Goal: Transaction & Acquisition: Purchase product/service

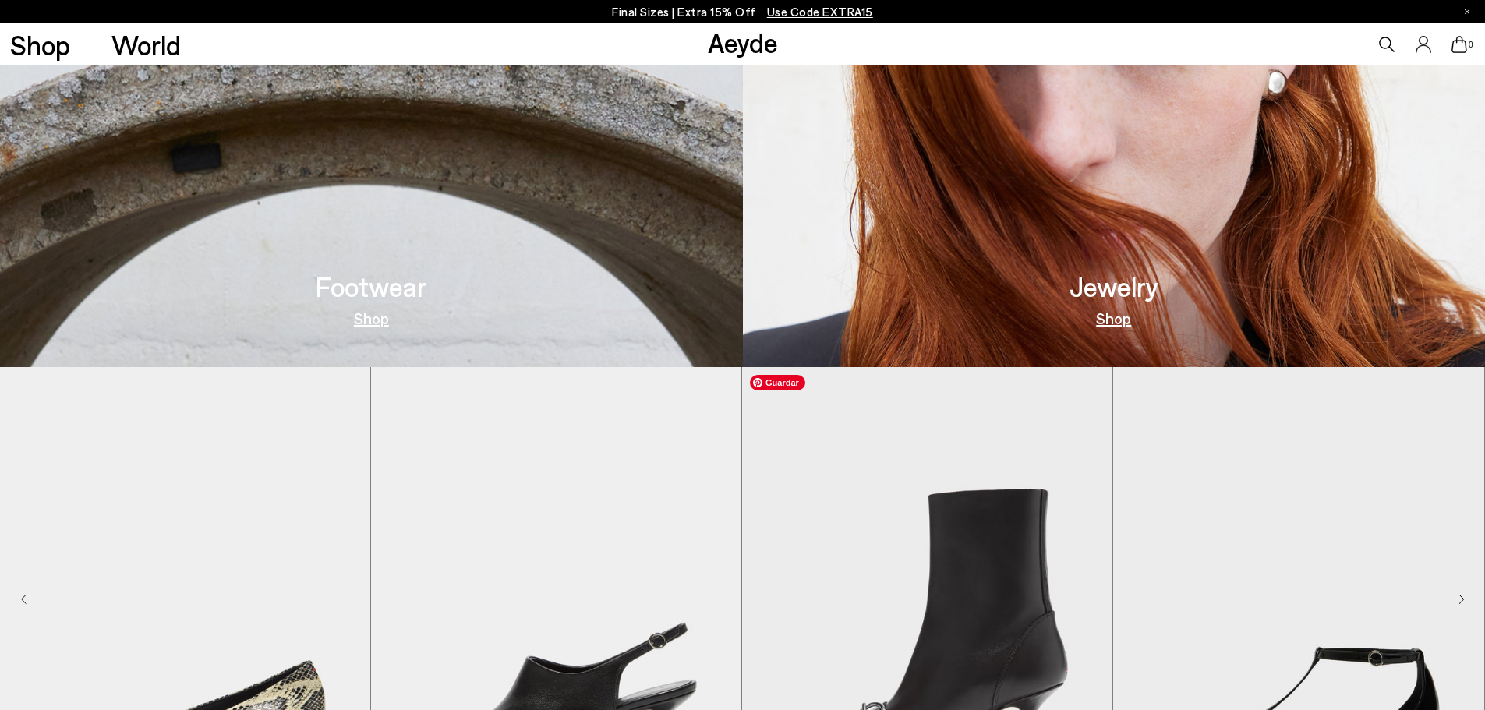
scroll to position [784, 0]
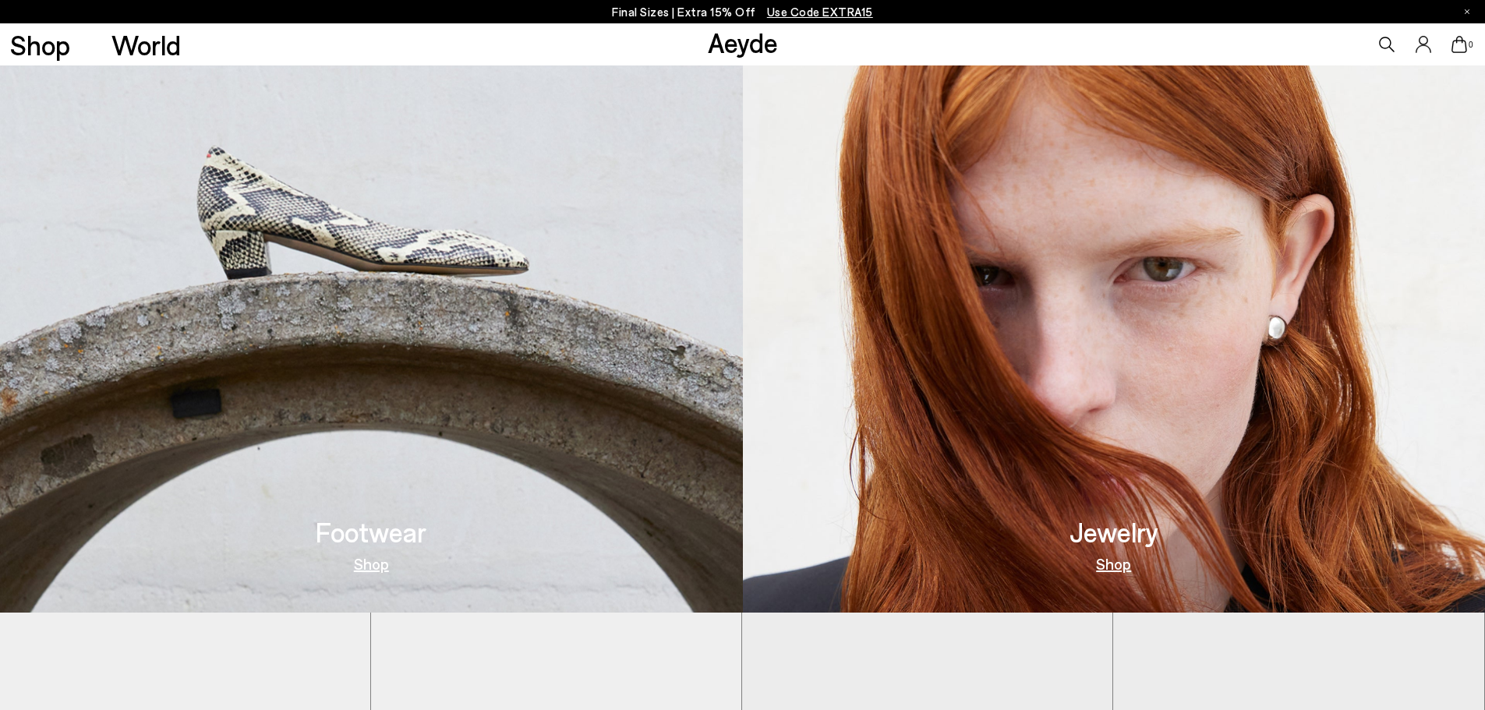
click at [568, 440] on img at bounding box center [371, 269] width 743 height 687
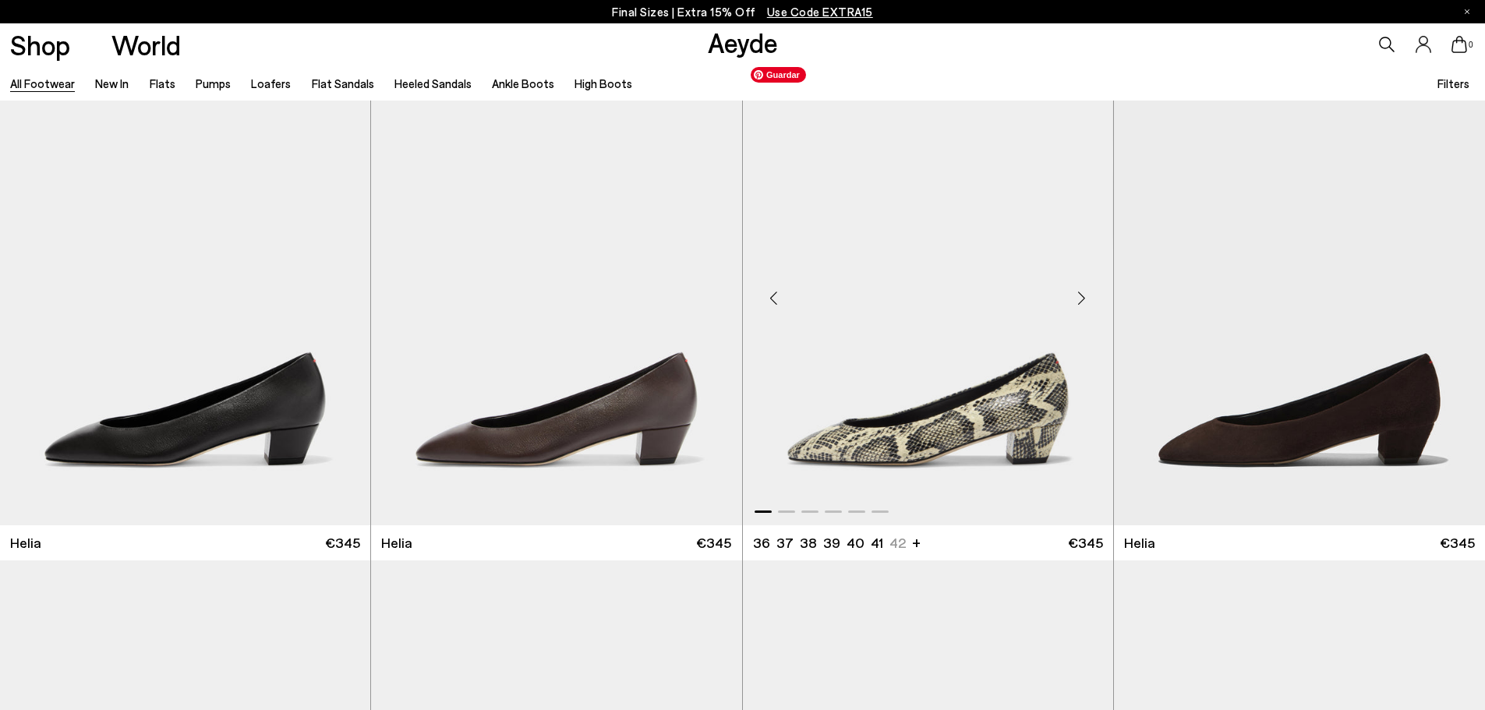
scroll to position [3536, 0]
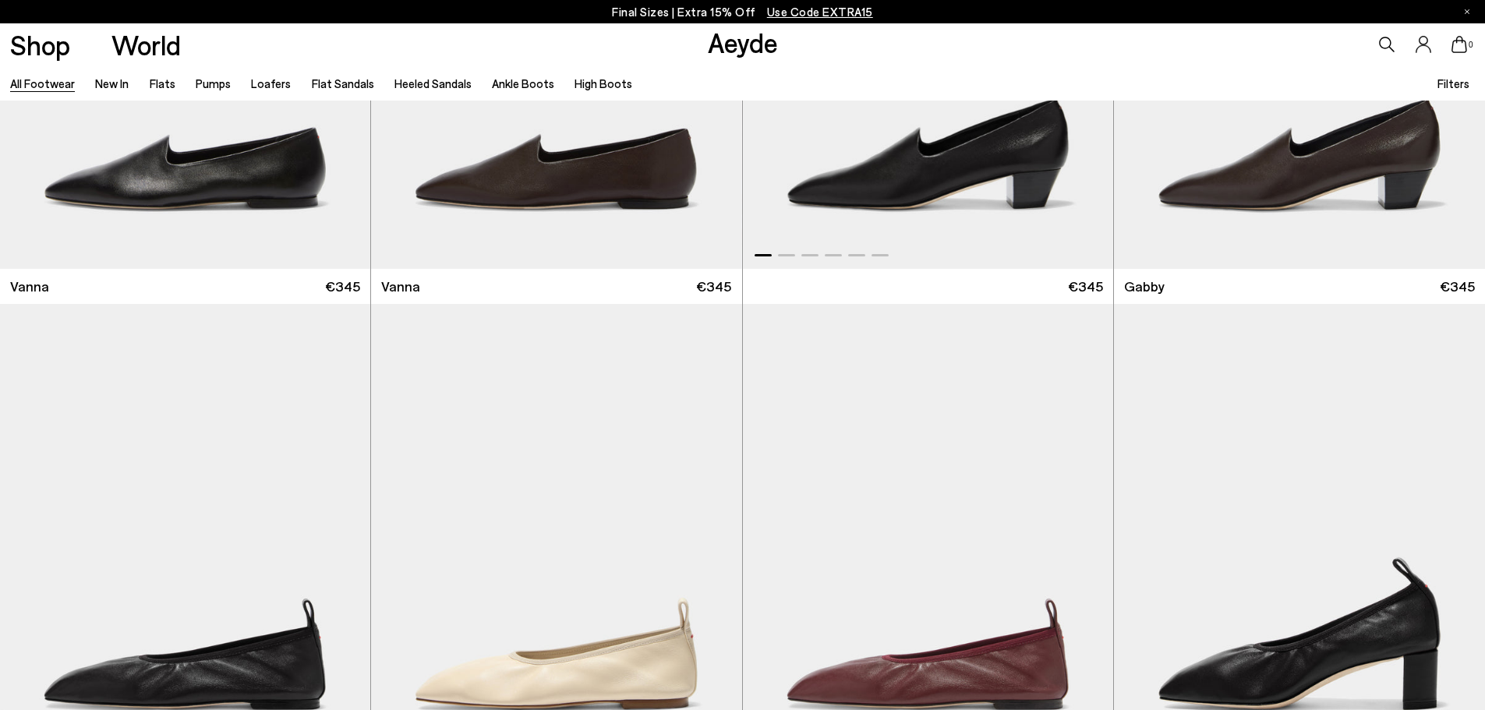
click at [1051, 76] on div "All Footwear New In Flats Pumps Loafers Flat Sandals Heeled Sandals Ankle Boots…" at bounding box center [742, 82] width 1485 height 35
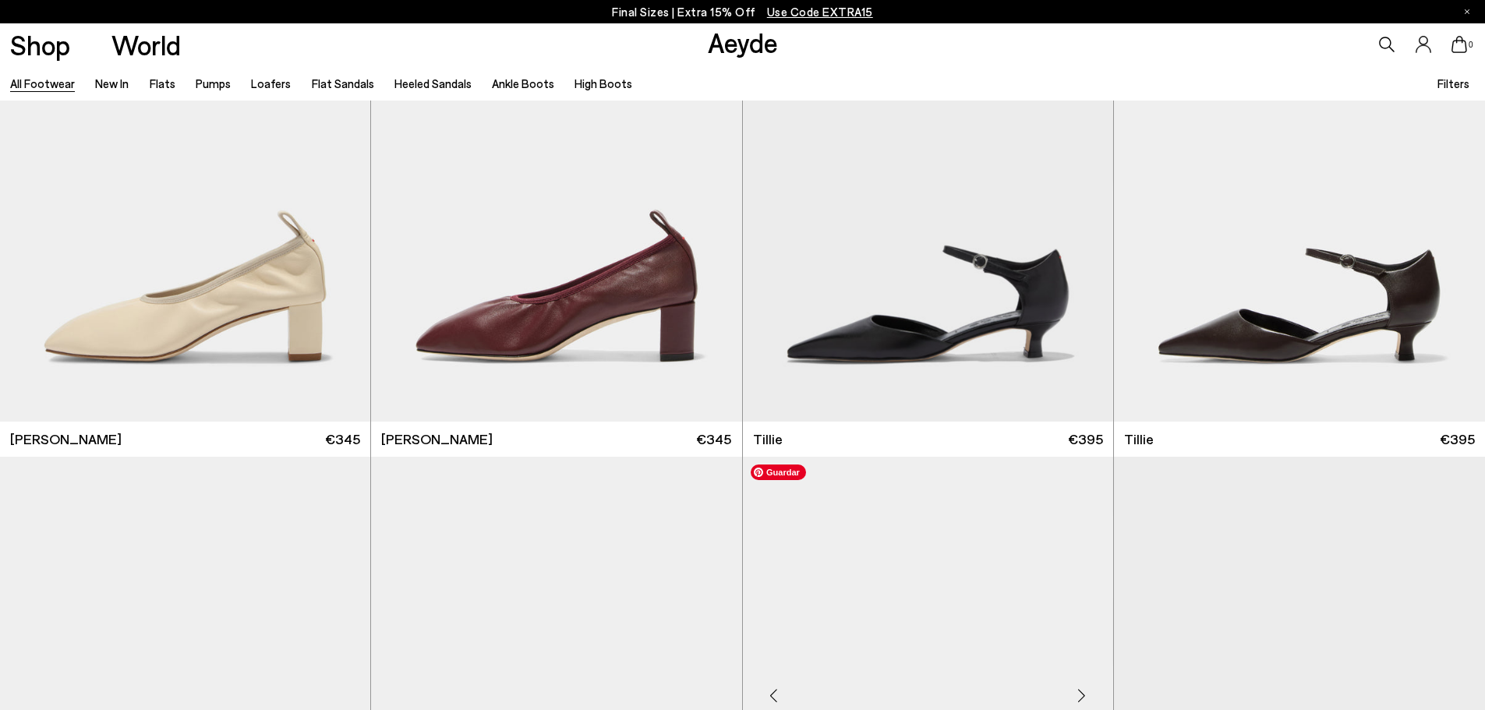
scroll to position [5532, 0]
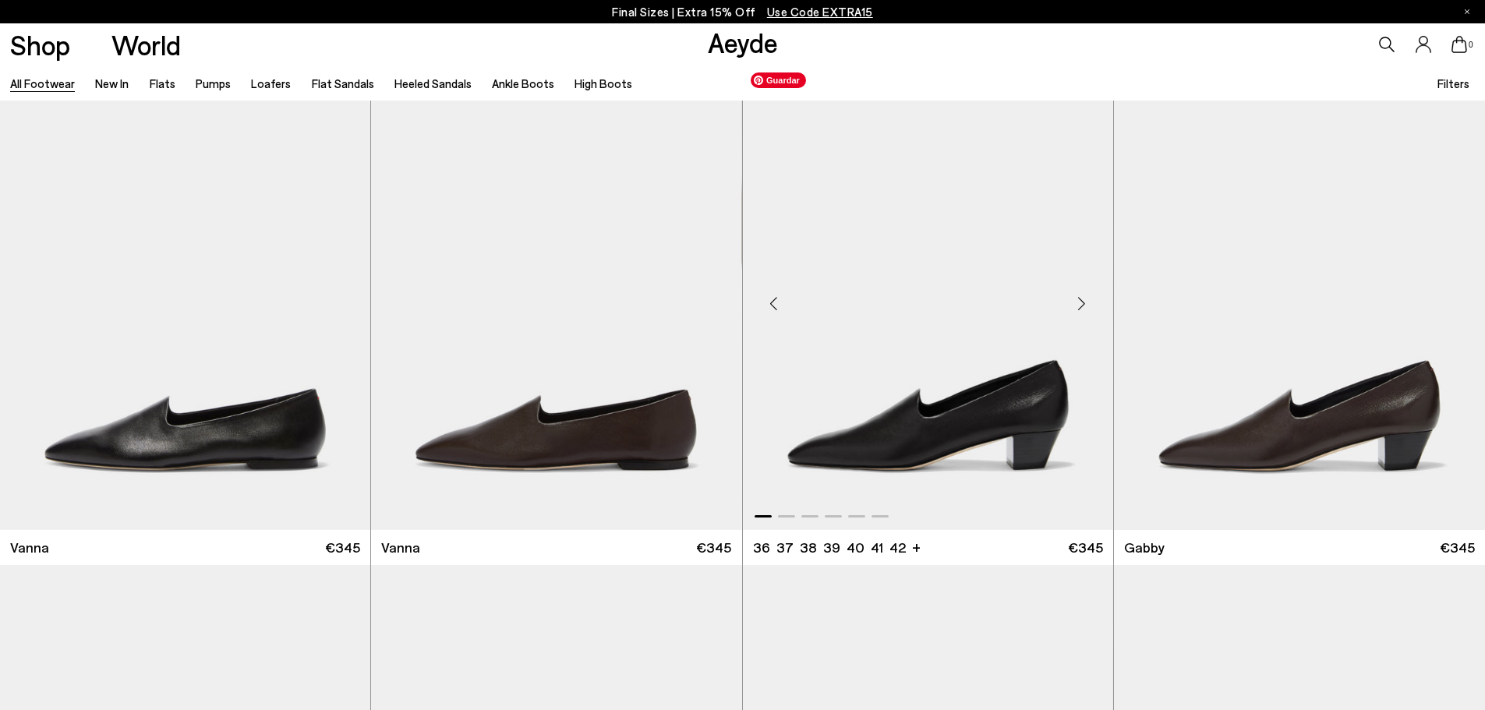
scroll to position [3406, 0]
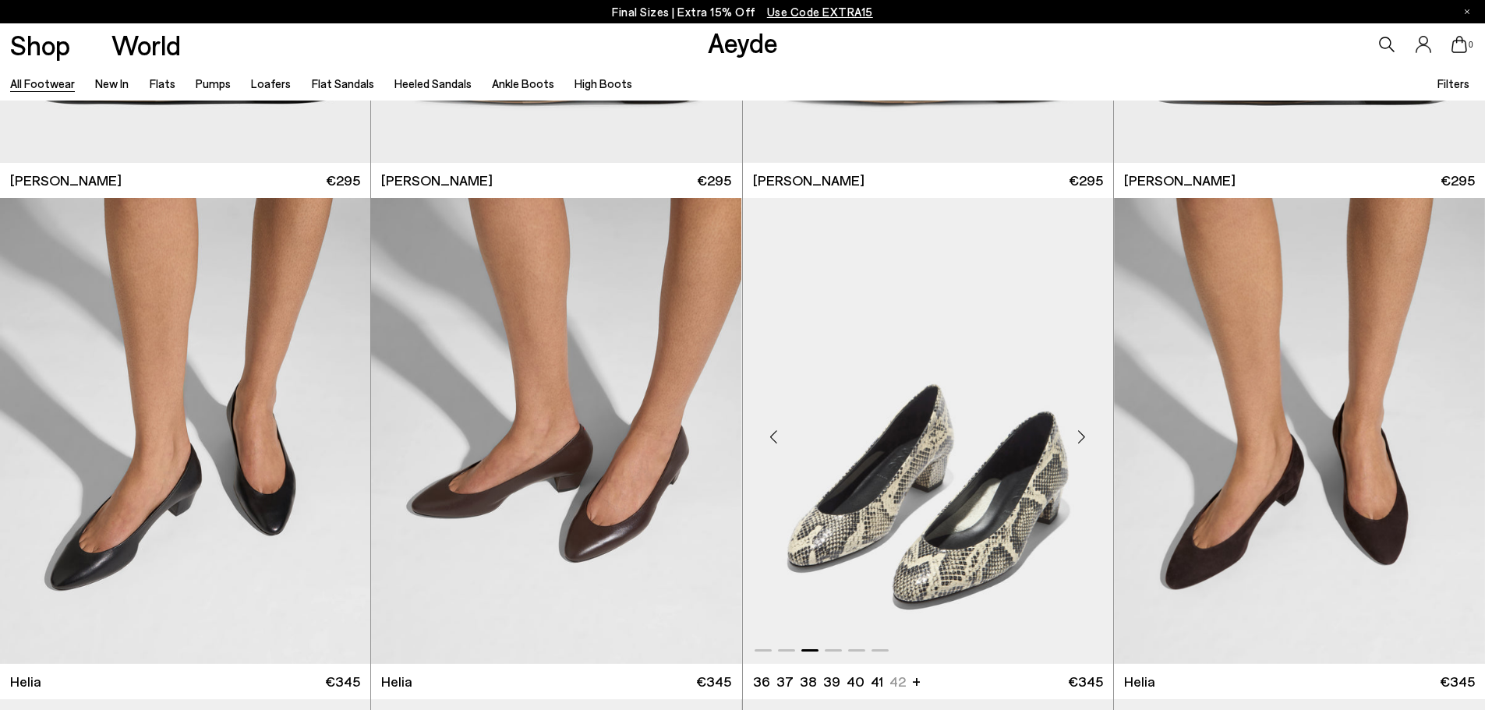
click at [1072, 425] on div "Next slide" at bounding box center [1081, 437] width 47 height 47
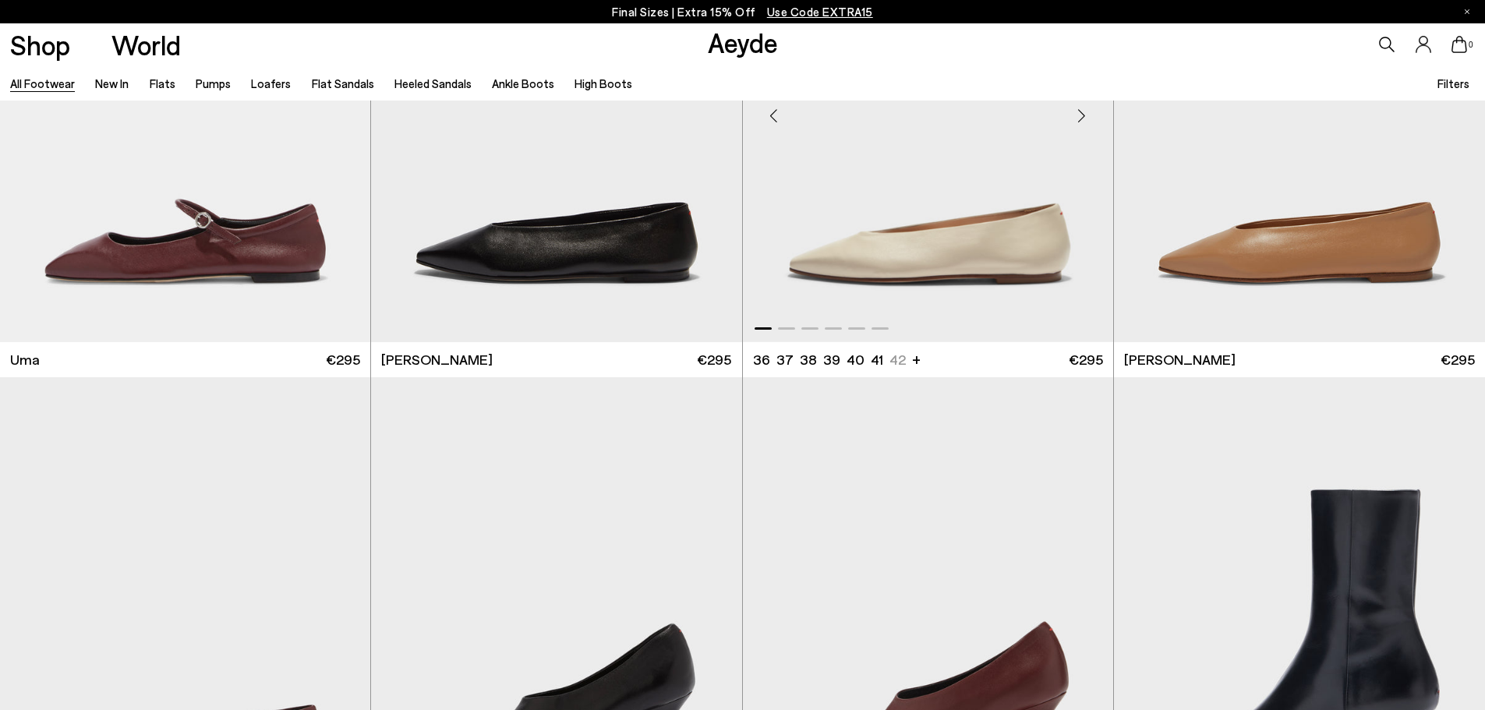
scroll to position [15738, 0]
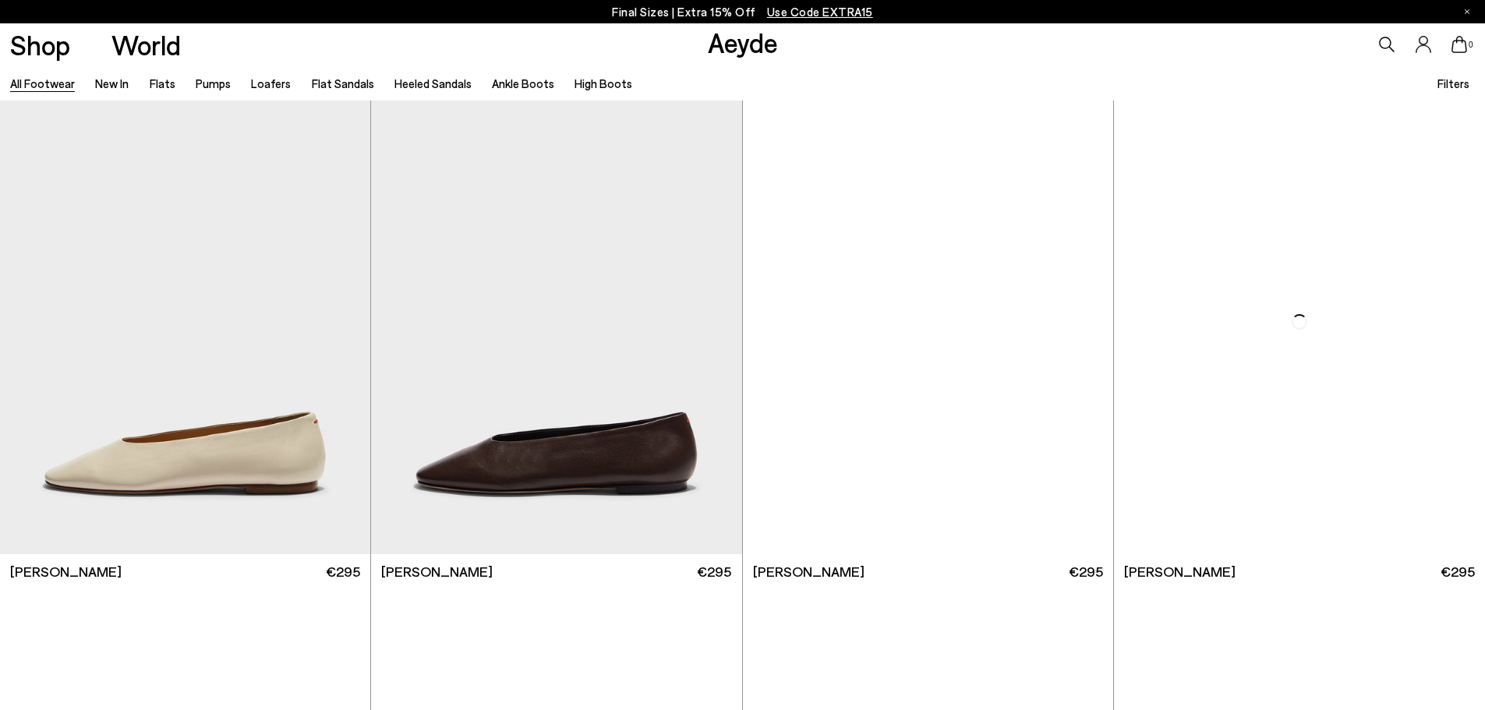
scroll to position [18872, 0]
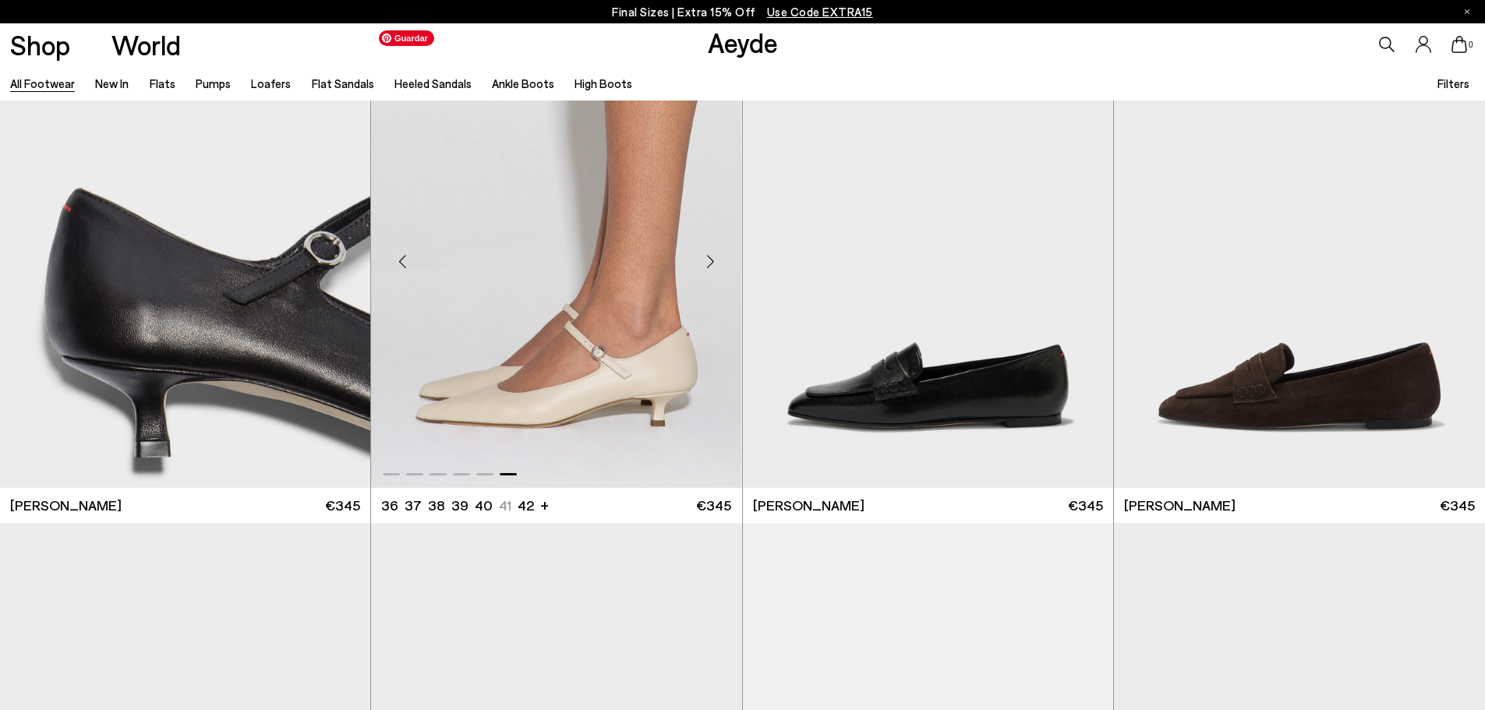
scroll to position [20102, 0]
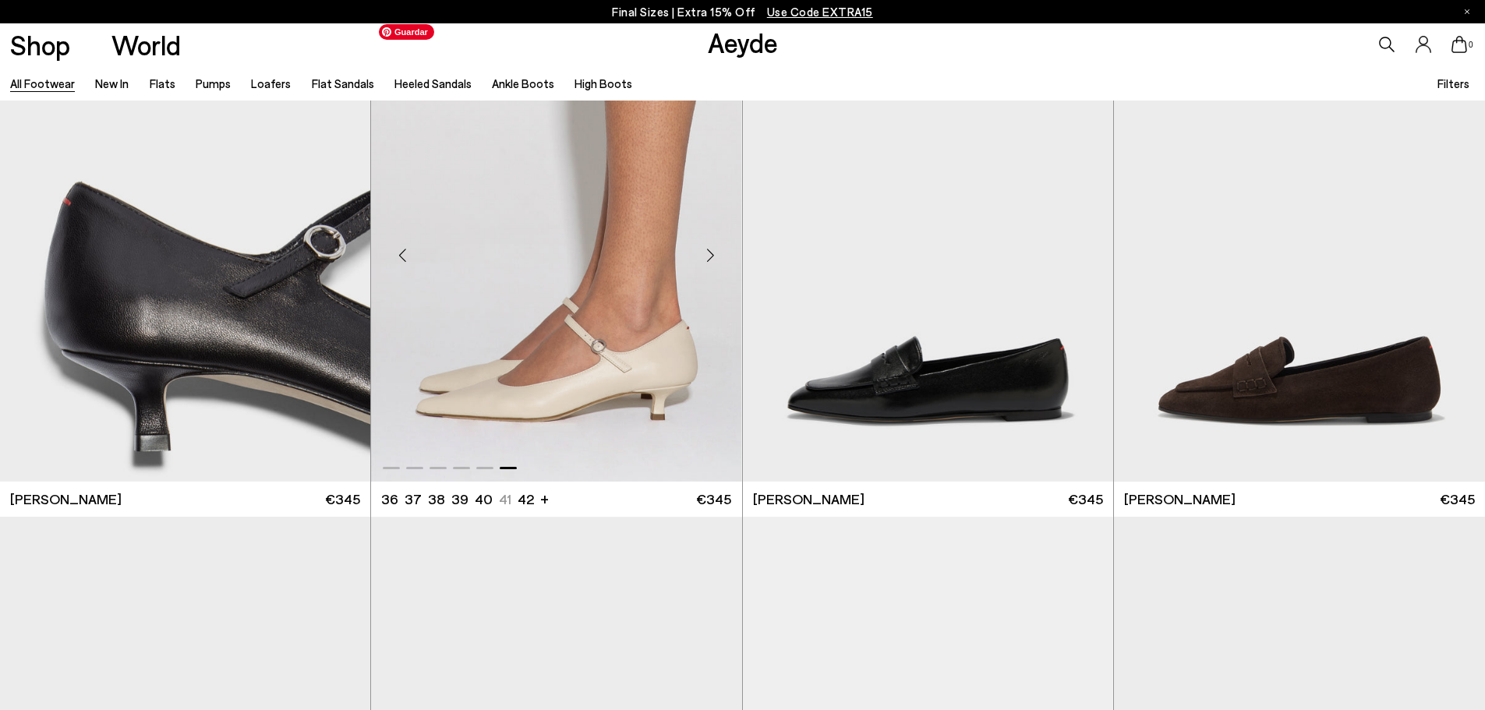
drag, startPoint x: 581, startPoint y: 388, endPoint x: 589, endPoint y: 390, distance: 7.9
